Goal: Task Accomplishment & Management: Manage account settings

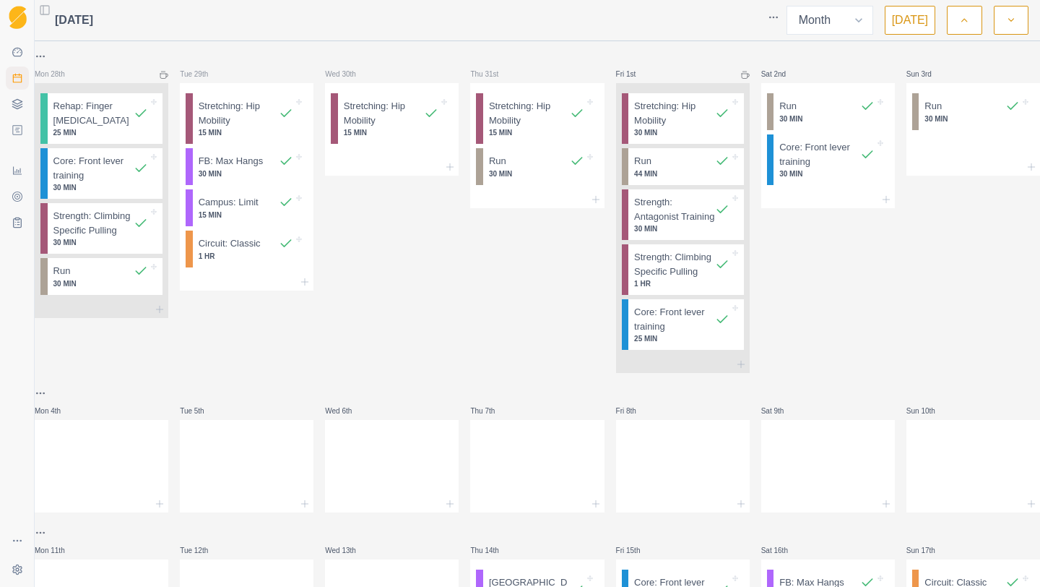
select select "month"
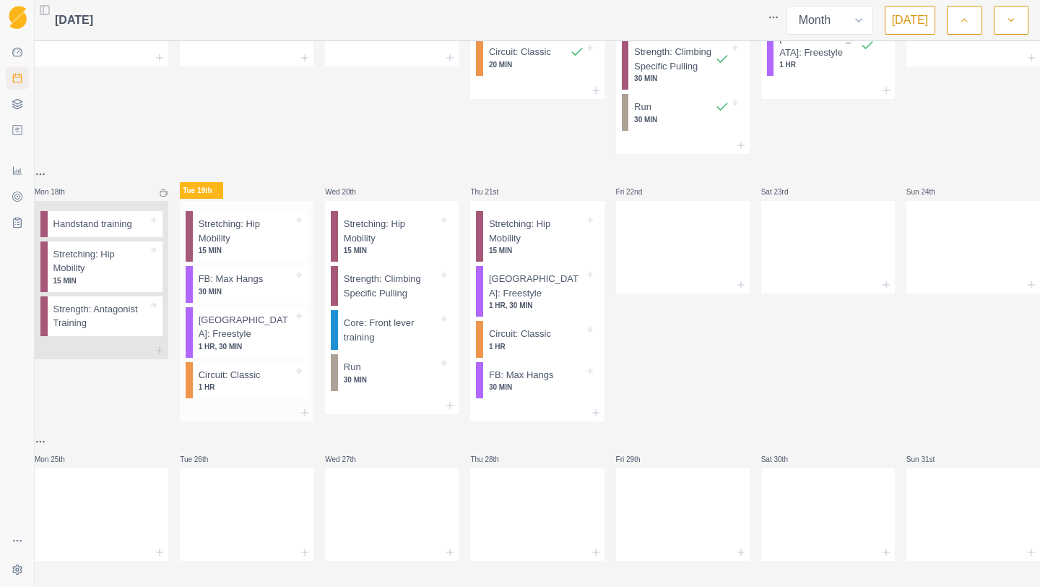
click at [238, 245] on p "Stretching: Hip Mobility" at bounding box center [246, 231] width 95 height 28
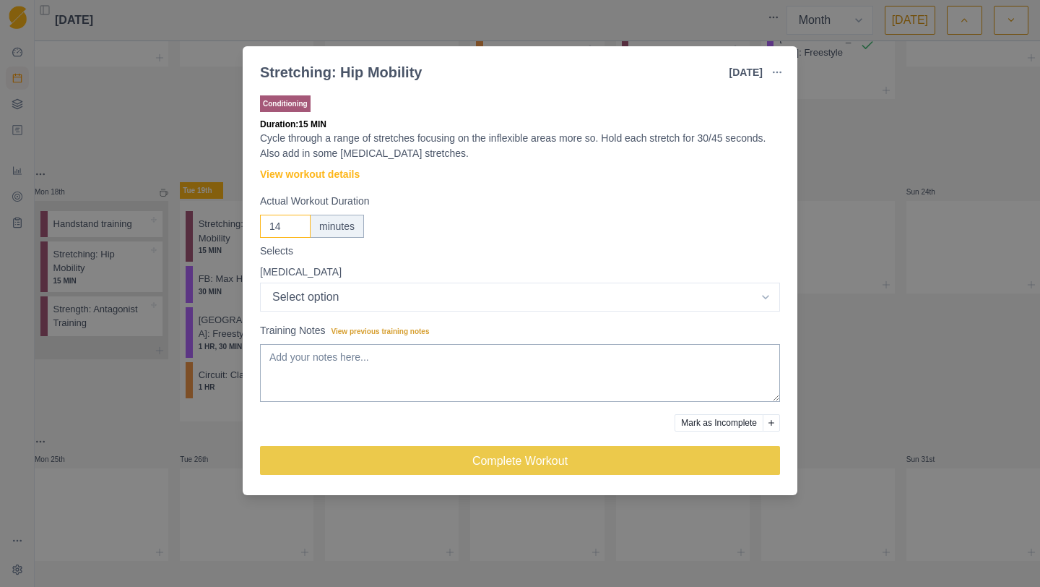
click at [296, 228] on input "14" at bounding box center [285, 226] width 51 height 23
click at [296, 228] on input "13" at bounding box center [285, 226] width 51 height 23
click at [295, 221] on input "14" at bounding box center [285, 226] width 51 height 23
click at [295, 221] on input "25" at bounding box center [285, 226] width 51 height 23
click at [295, 221] on input "26" at bounding box center [285, 226] width 51 height 23
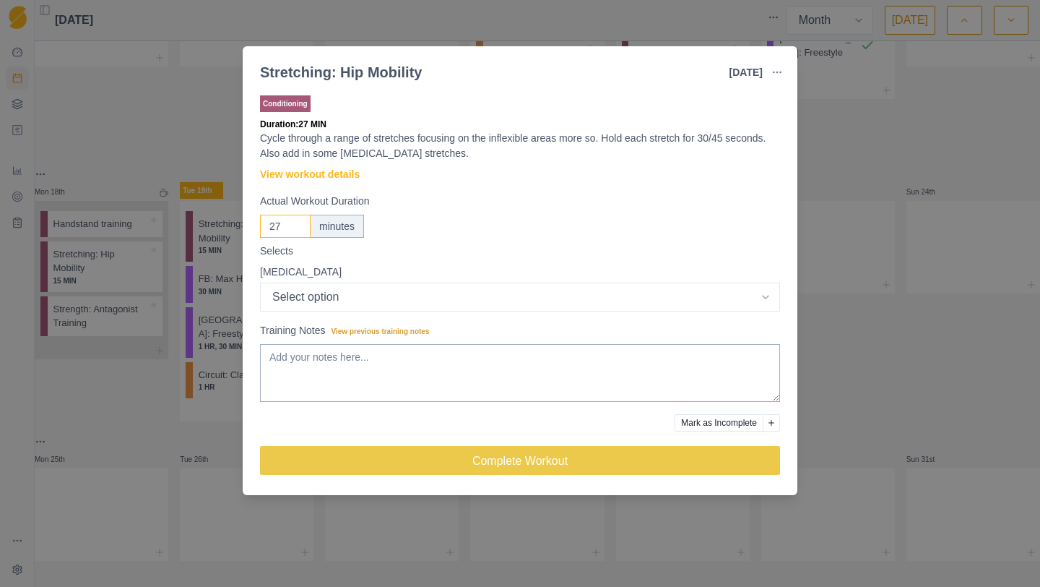
click at [295, 221] on input "27" at bounding box center [285, 226] width 51 height 23
click at [295, 221] on input "28" at bounding box center [285, 226] width 51 height 23
click at [295, 221] on input "29" at bounding box center [285, 226] width 51 height 23
click at [295, 221] on input "30" at bounding box center [285, 226] width 51 height 23
click at [295, 221] on input "31" at bounding box center [285, 226] width 51 height 23
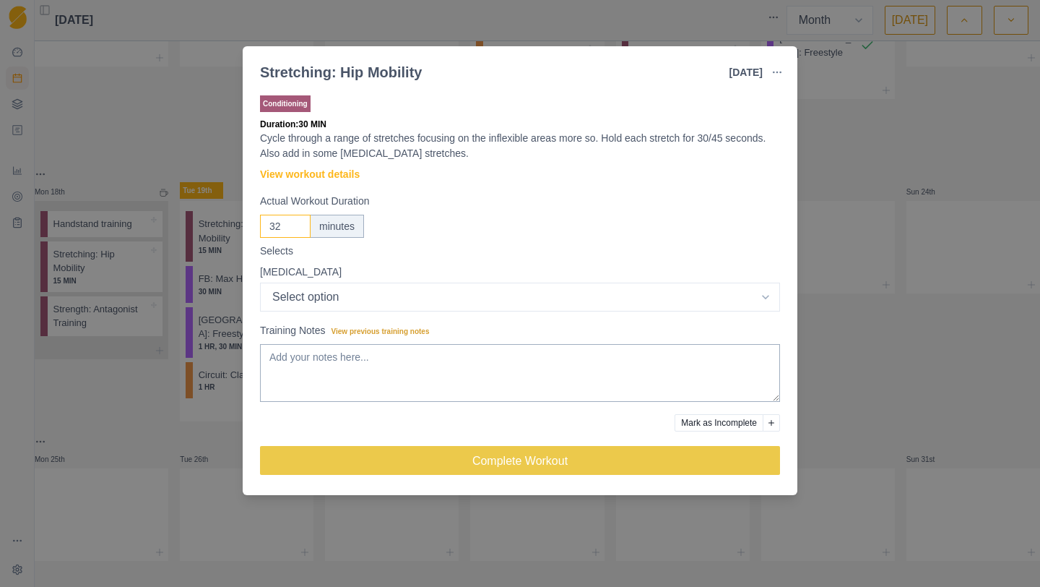
click at [295, 221] on input "32" at bounding box center [285, 226] width 51 height 23
click at [295, 221] on input "33" at bounding box center [285, 226] width 51 height 23
click at [295, 221] on input "34" at bounding box center [285, 226] width 51 height 23
type input "35"
click at [295, 221] on input "35" at bounding box center [285, 226] width 51 height 23
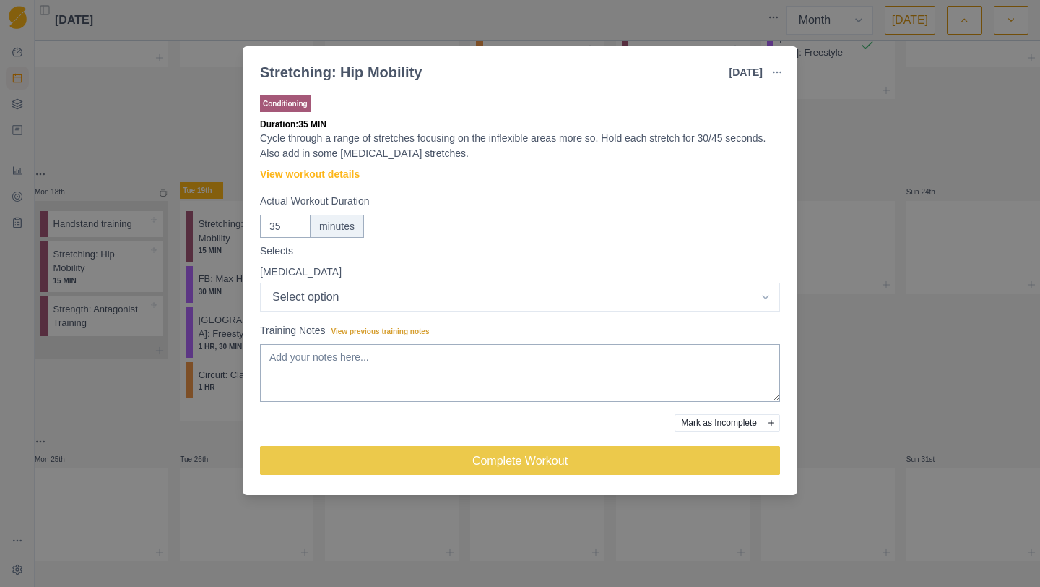
click at [379, 277] on div "[MEDICAL_DATA]" at bounding box center [520, 271] width 520 height 15
click at [376, 290] on select "Select option Excellent Good Fair Bad Terrible" at bounding box center [520, 296] width 520 height 29
select select "2"
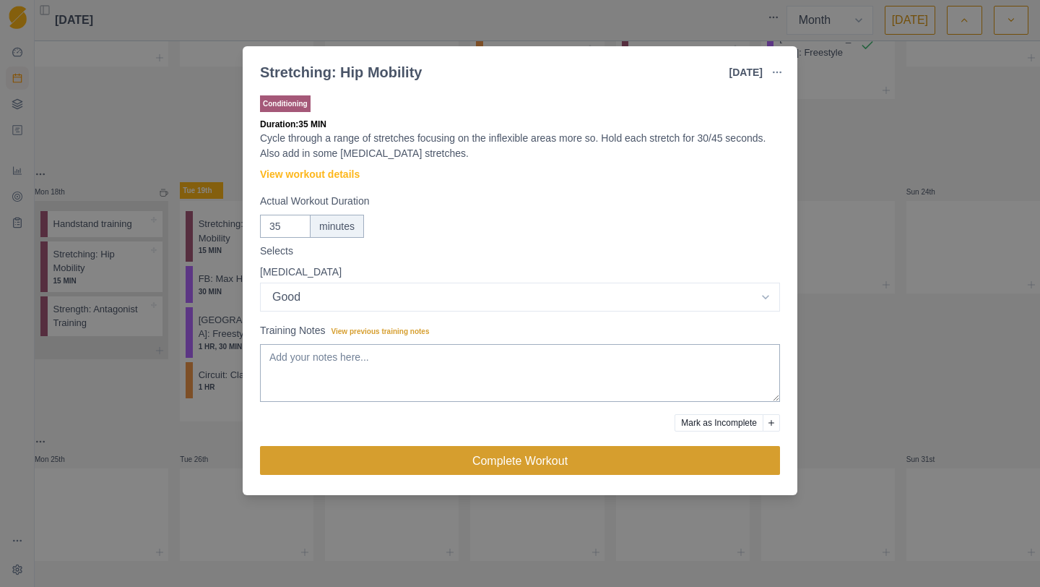
click at [392, 457] on button "Complete Workout" at bounding box center [520, 460] width 520 height 29
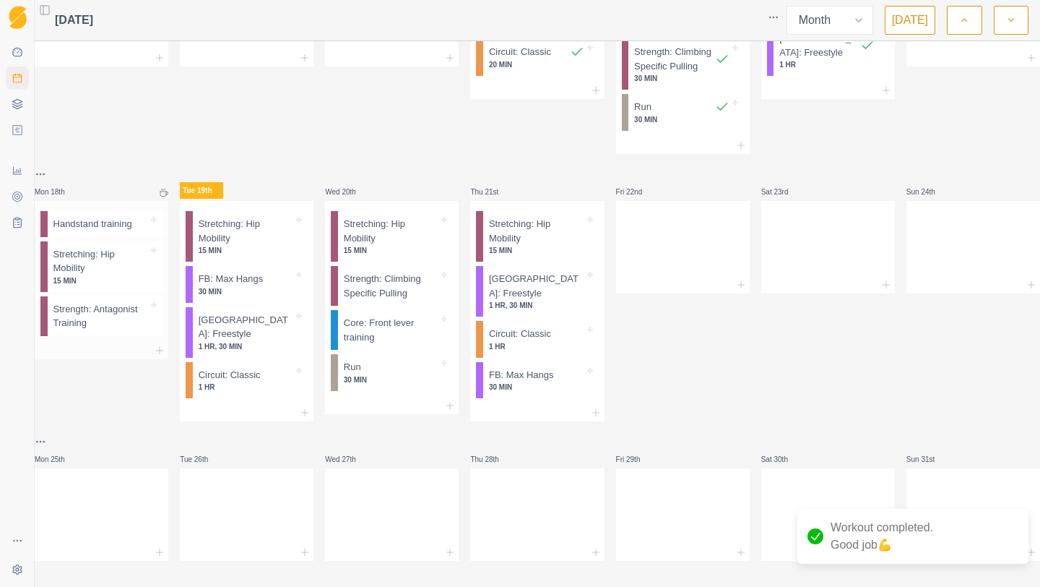
drag, startPoint x: 134, startPoint y: 283, endPoint x: 48, endPoint y: 282, distance: 85.2
click at [48, 282] on div "Handstand training Stretching: Hip Mobility 15 MIN Strength: Antagonist Training" at bounding box center [102, 271] width 134 height 141
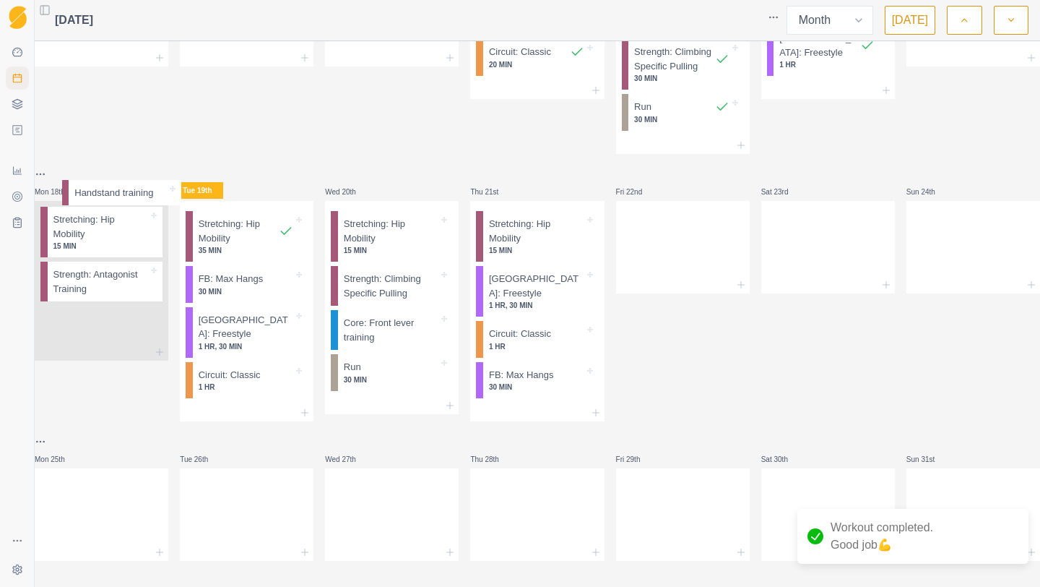
drag, startPoint x: 133, startPoint y: 289, endPoint x: 139, endPoint y: 204, distance: 84.8
click at [139, 204] on div "Mon 28th Rehap: Finger [MEDICAL_DATA] 25 MIN Core: Front lever training 30 MIN …" at bounding box center [538, 12] width 1006 height 1098
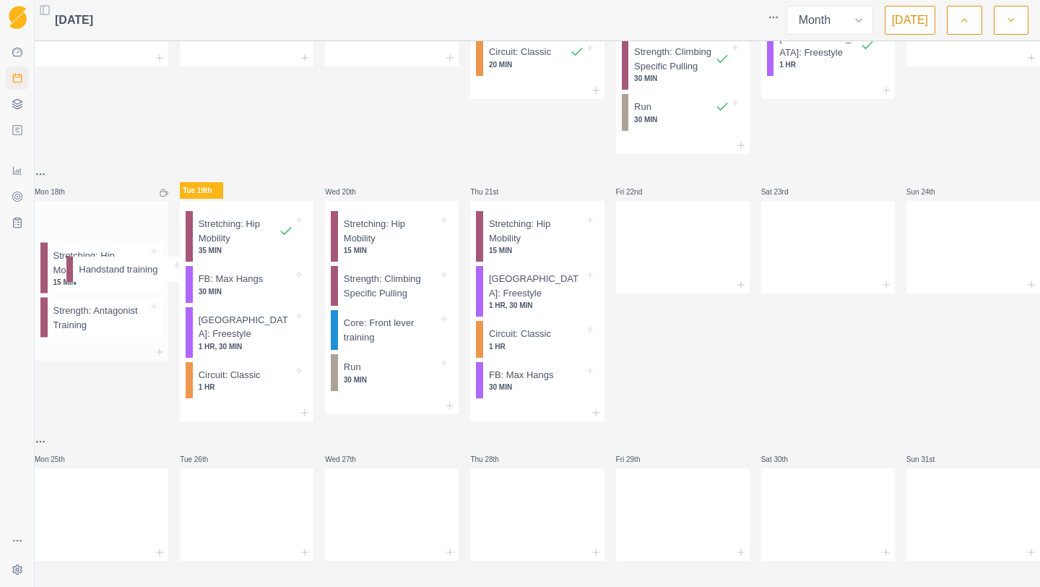
drag, startPoint x: 122, startPoint y: 282, endPoint x: 129, endPoint y: 273, distance: 10.8
click at [129, 273] on div "Handstand training Stretching: Hip Mobility 15 MIN Strength: Antagonist Training" at bounding box center [102, 272] width 134 height 142
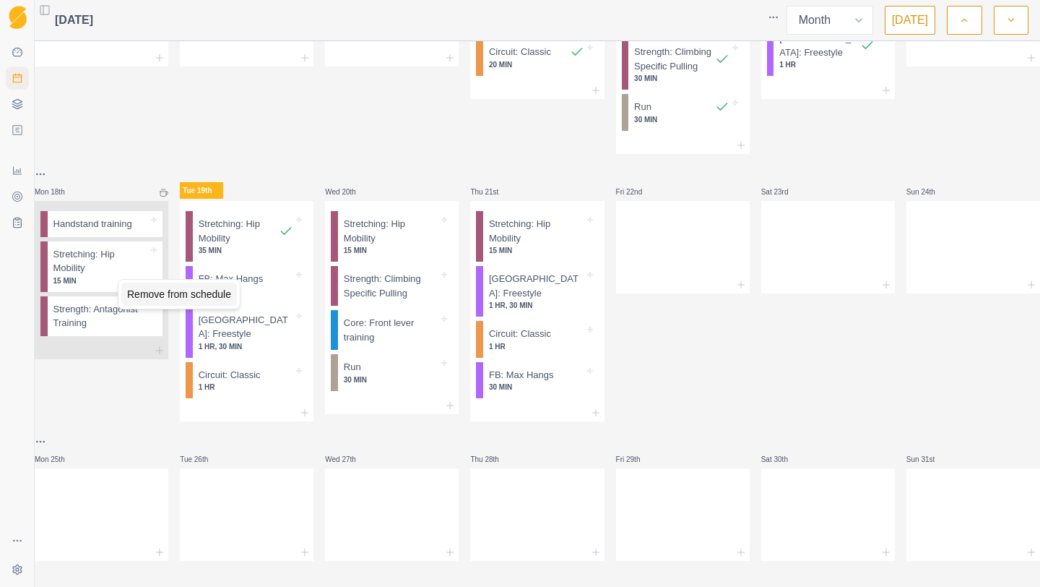
click at [176, 295] on div "Remove from schedule" at bounding box center [179, 293] width 116 height 23
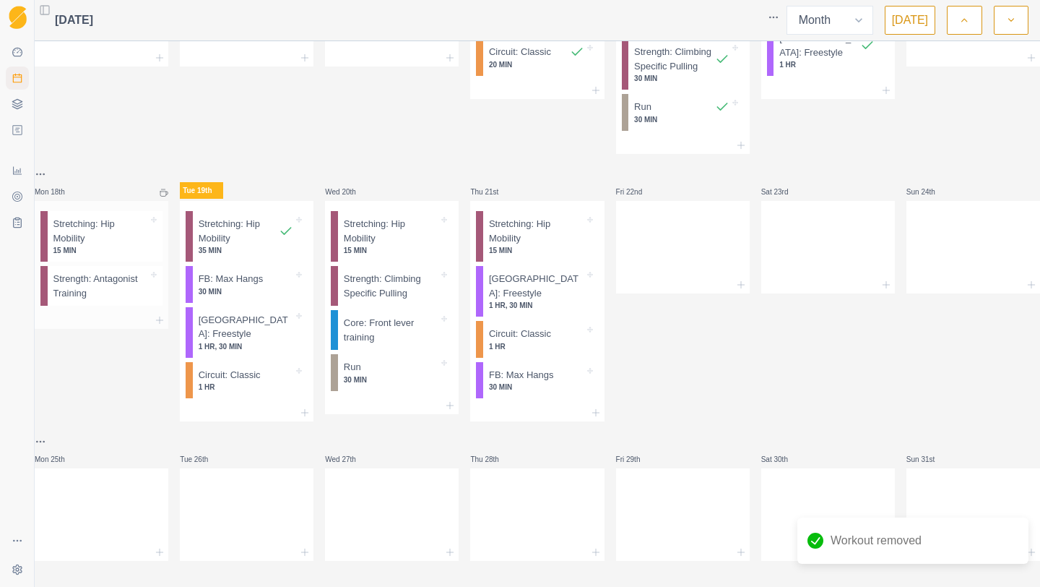
click at [132, 245] on p "Stretching: Hip Mobility" at bounding box center [100, 231] width 95 height 28
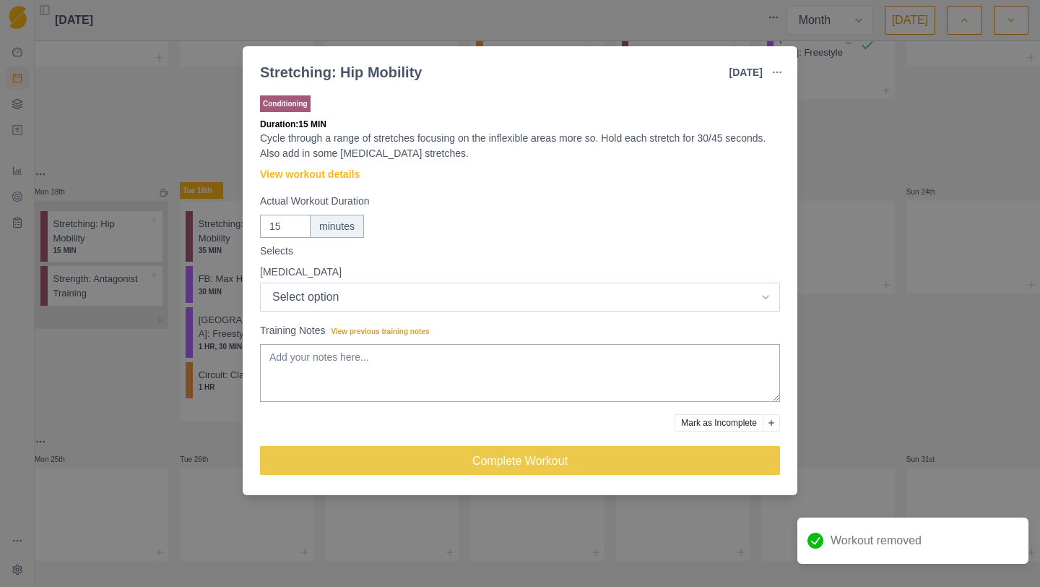
click at [371, 300] on select "Select option Excellent Good Fair Bad Terrible" at bounding box center [520, 296] width 520 height 29
select select "1"
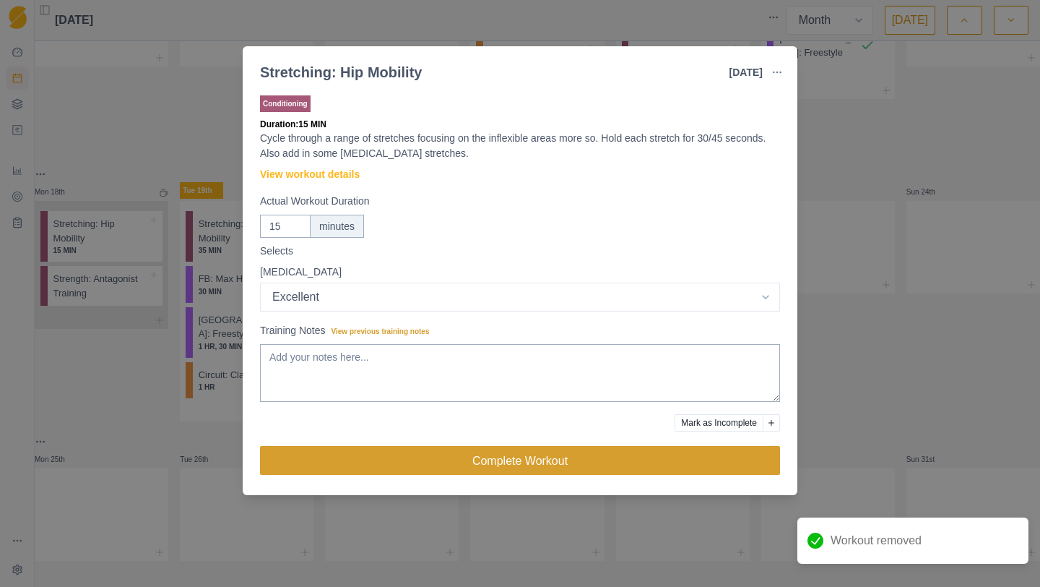
click at [376, 464] on button "Complete Workout" at bounding box center [520, 460] width 520 height 29
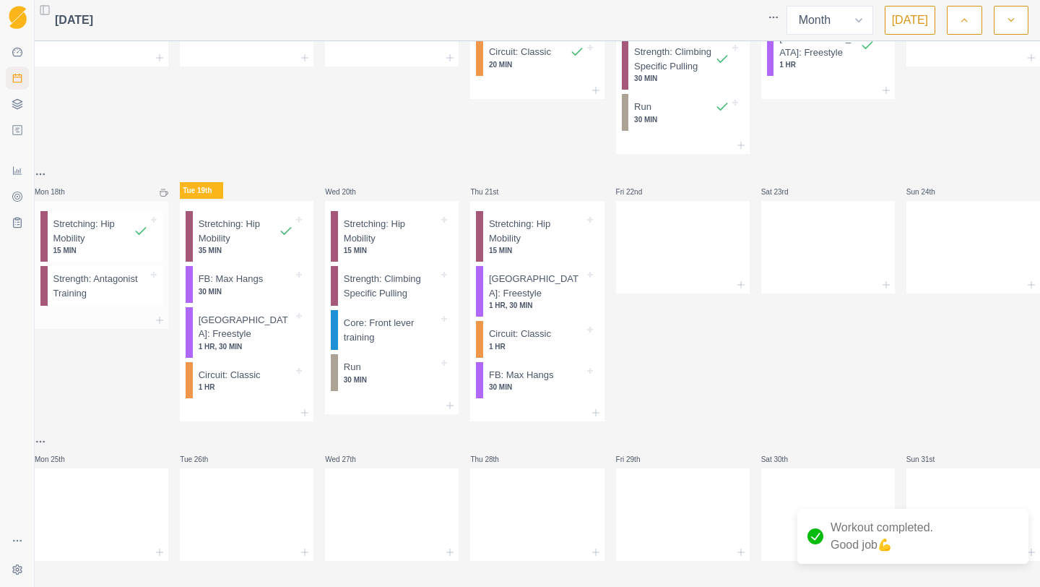
click at [126, 300] on p "Strength: Antagonist Training" at bounding box center [100, 286] width 95 height 28
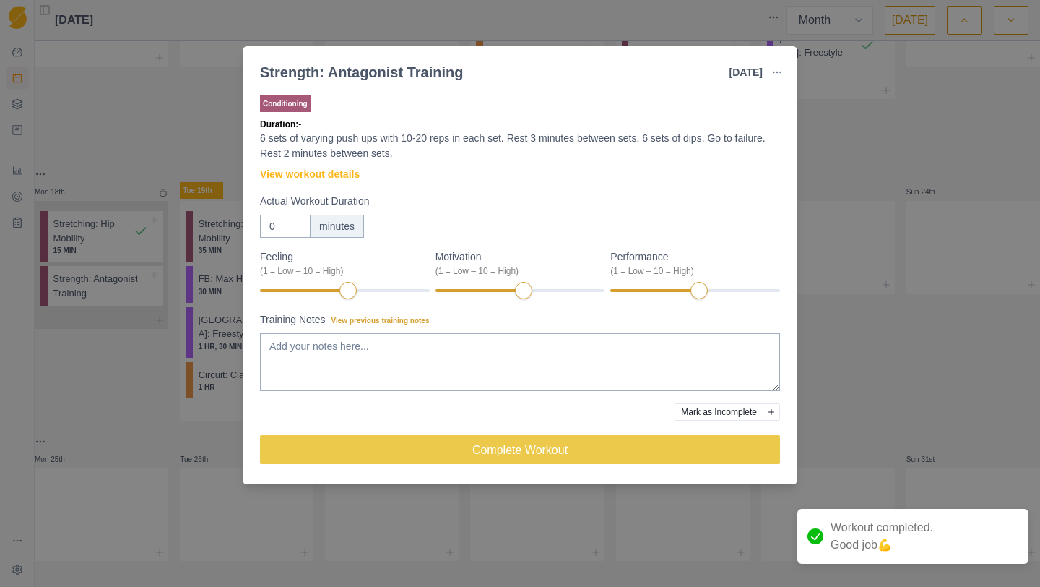
click at [162, 190] on div "Strength: Antagonist Training [DATE] Link To Goal View Workout Metrics Edit Ori…" at bounding box center [520, 293] width 1040 height 587
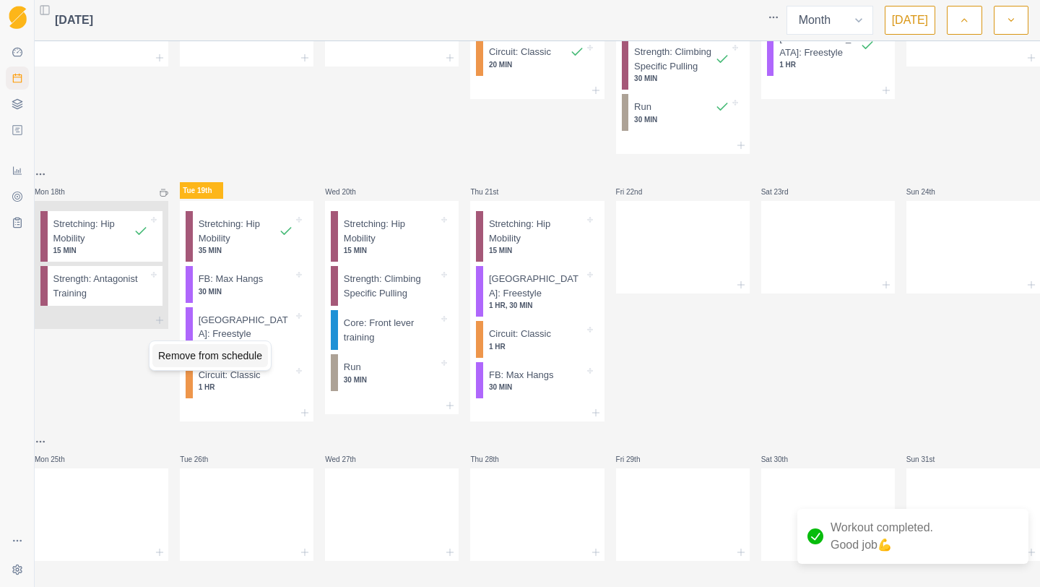
click at [201, 347] on div "Remove from schedule" at bounding box center [210, 355] width 116 height 23
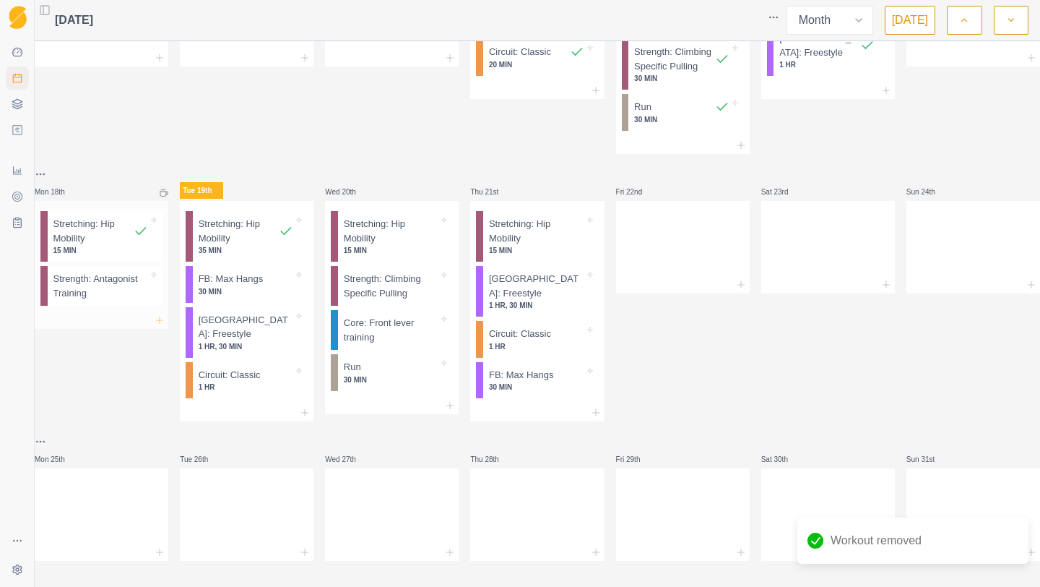
click at [165, 326] on icon at bounding box center [160, 320] width 12 height 12
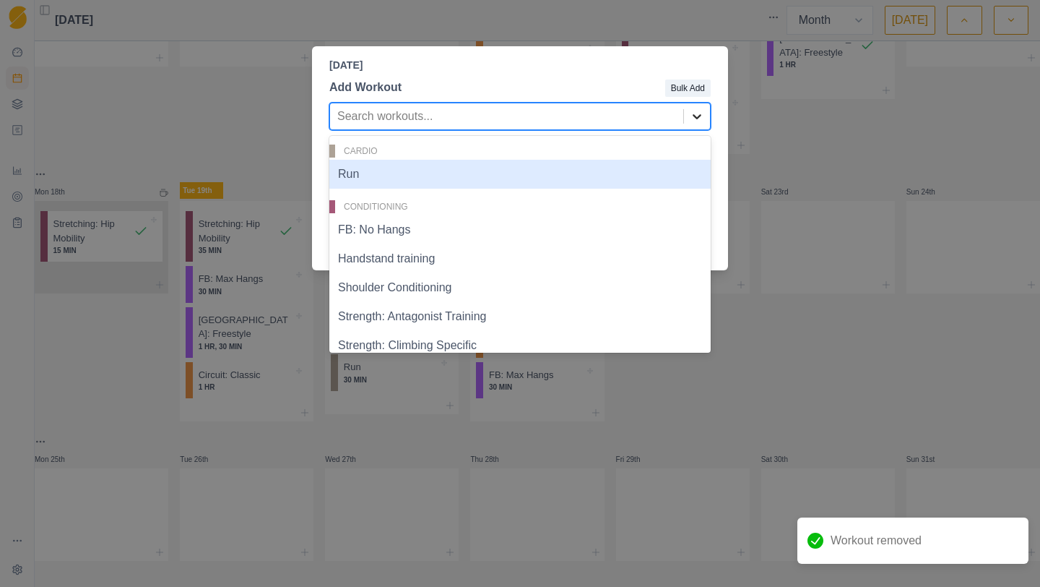
click at [707, 106] on div at bounding box center [697, 116] width 26 height 26
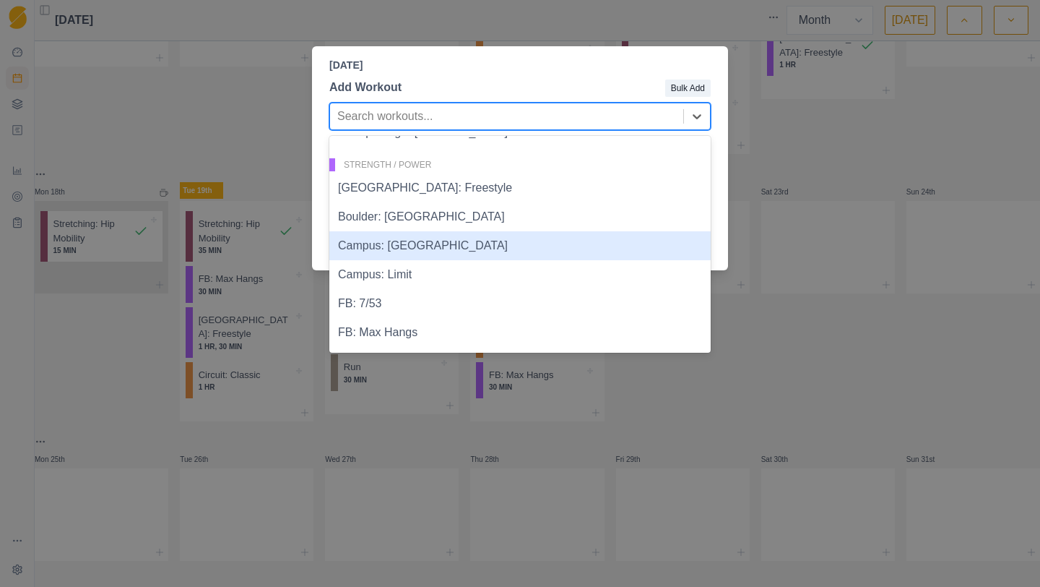
scroll to position [842, 0]
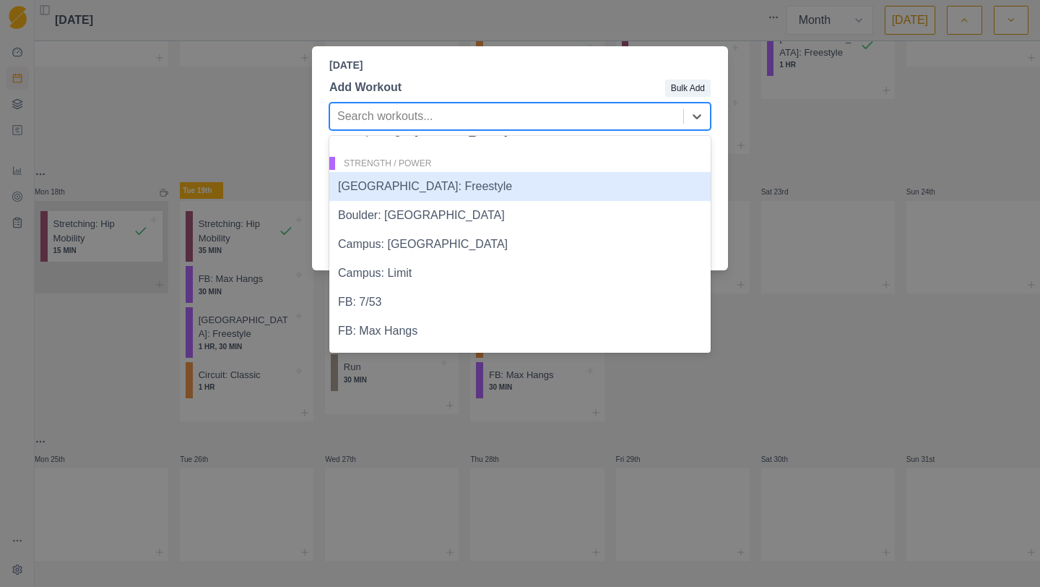
click at [454, 181] on div "[GEOGRAPHIC_DATA]: Freestyle" at bounding box center [519, 186] width 381 height 29
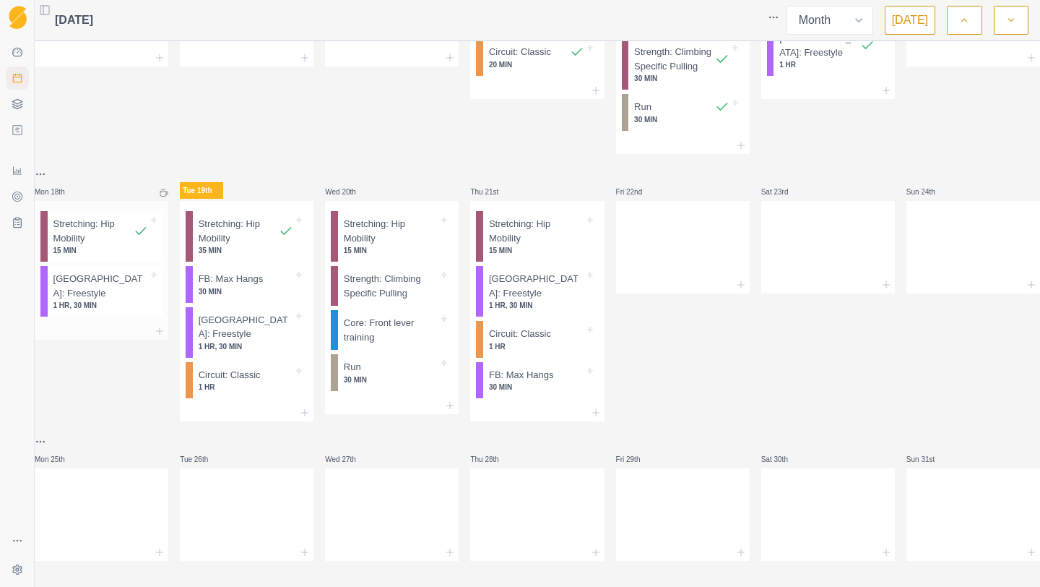
click at [122, 311] on p "1 HR, 30 MIN" at bounding box center [100, 305] width 95 height 11
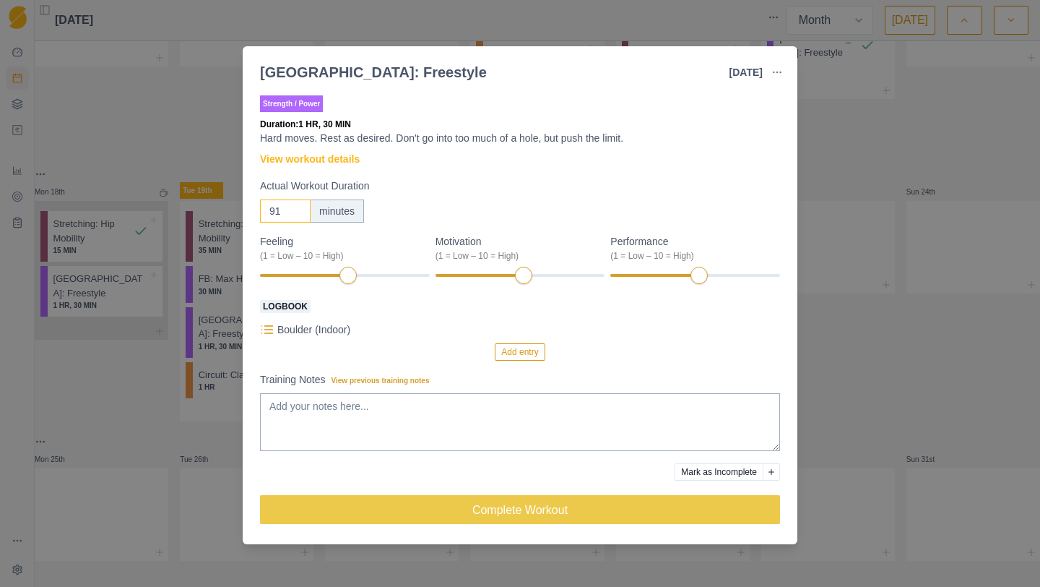
click at [293, 209] on input "91" at bounding box center [285, 210] width 51 height 23
click at [293, 209] on input "92" at bounding box center [285, 210] width 51 height 23
click at [293, 209] on input "93" at bounding box center [285, 210] width 51 height 23
click at [293, 209] on input "94" at bounding box center [285, 210] width 51 height 23
click at [293, 209] on input "107" at bounding box center [285, 210] width 51 height 23
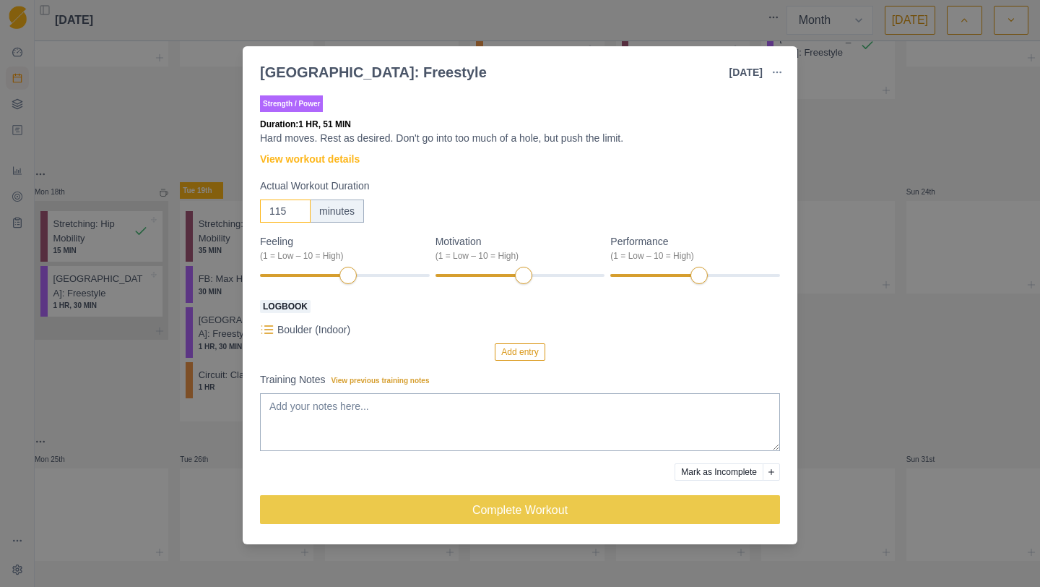
click at [293, 209] on input "115" at bounding box center [285, 210] width 51 height 23
click at [293, 209] on input "116" at bounding box center [285, 210] width 51 height 23
click at [293, 209] on input "117" at bounding box center [285, 210] width 51 height 23
click at [293, 209] on input "118" at bounding box center [285, 210] width 51 height 23
click at [293, 209] on input "119" at bounding box center [285, 210] width 51 height 23
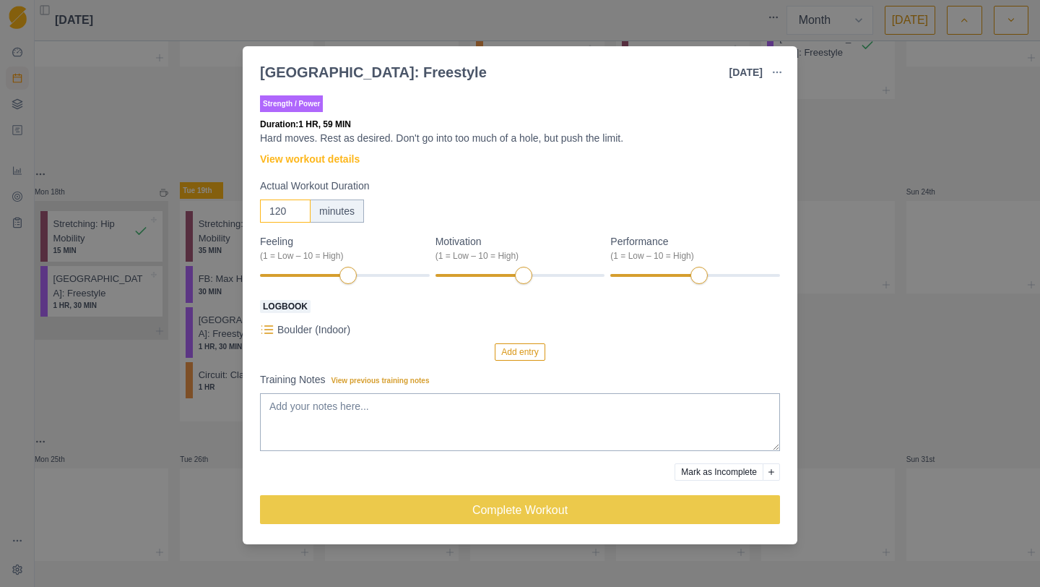
type input "120"
click at [293, 209] on input "120" at bounding box center [285, 210] width 51 height 23
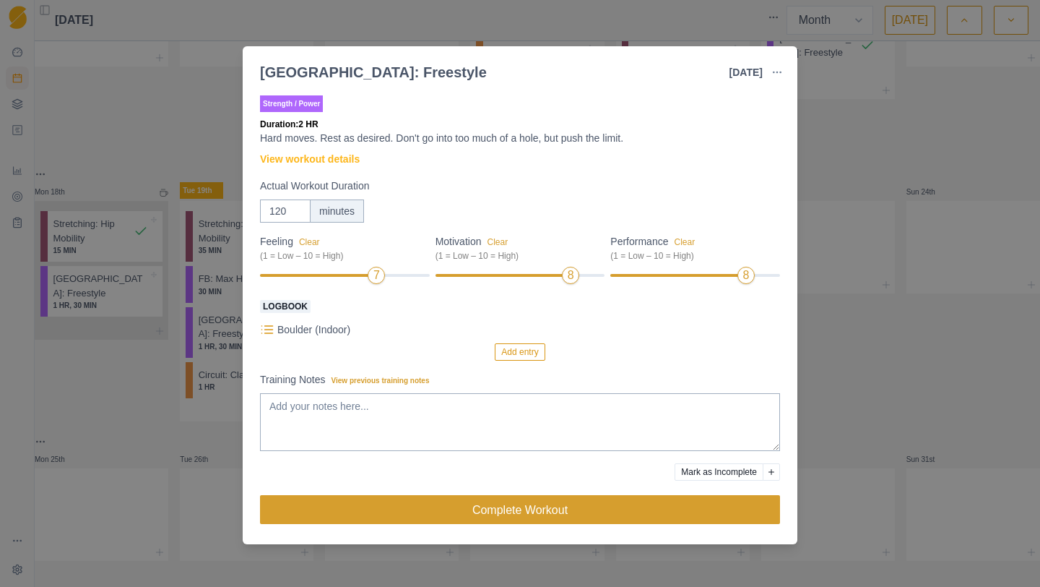
click at [434, 510] on button "Complete Workout" at bounding box center [520, 509] width 520 height 29
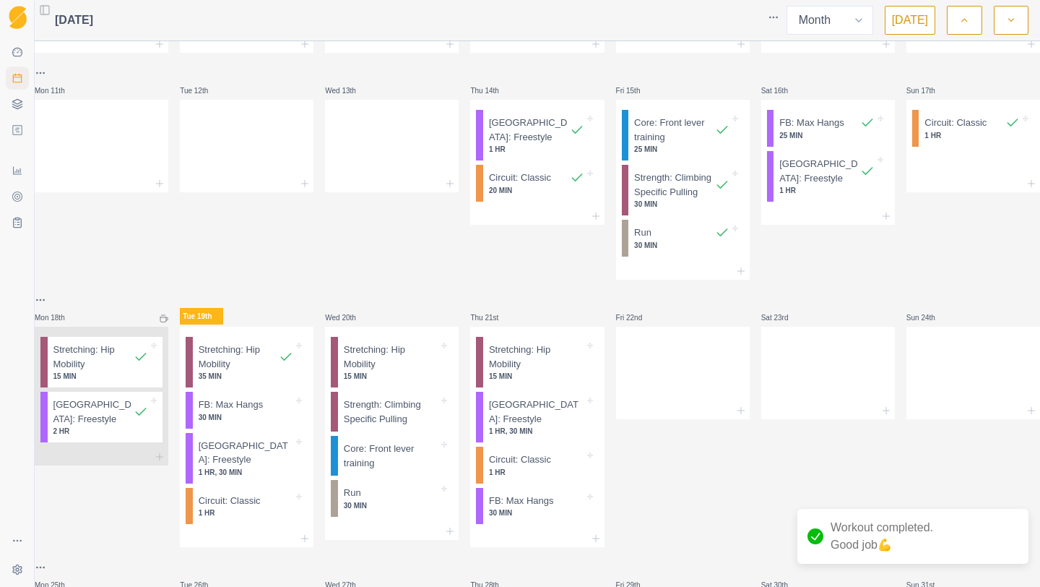
scroll to position [436, 0]
